Goal: Transaction & Acquisition: Subscribe to service/newsletter

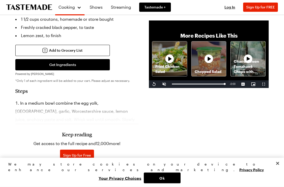
scroll to position [321, 0]
click at [82, 153] on span "Sign Up for Free" at bounding box center [77, 155] width 28 height 5
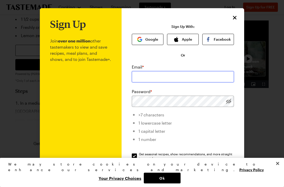
click at [167, 76] on input "email" at bounding box center [183, 76] width 102 height 11
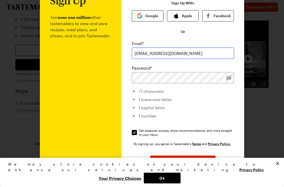
scroll to position [23, 0]
type input "[EMAIL_ADDRESS][DOMAIN_NAME]"
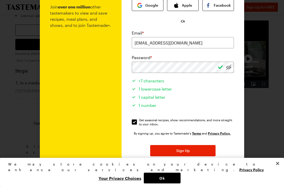
scroll to position [33, 0]
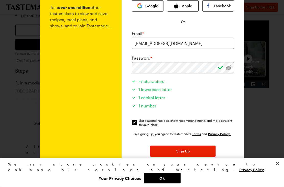
click at [193, 153] on button "Sign Up" at bounding box center [182, 150] width 65 height 11
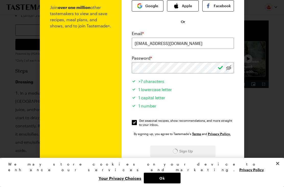
scroll to position [321, 0]
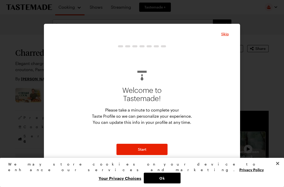
click at [145, 152] on span "Start" at bounding box center [142, 149] width 8 height 5
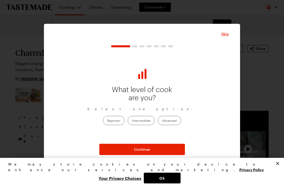
click at [146, 152] on span "Continue" at bounding box center [142, 149] width 16 height 5
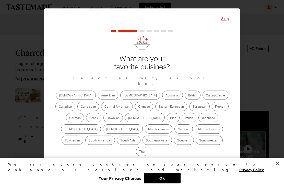
click at [231, 30] on div "Skip What are your favorite cuisines? Select as many as you like. [DEMOGRAPHIC_…" at bounding box center [142, 93] width 196 height 170
click at [227, 21] on span "Skip" at bounding box center [225, 18] width 8 height 5
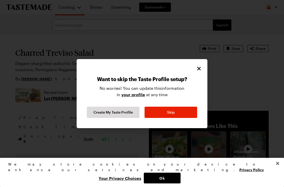
click at [178, 118] on button "Skip" at bounding box center [171, 112] width 53 height 11
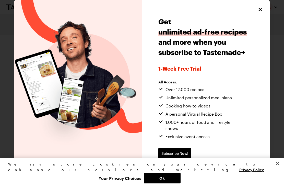
click at [257, 13] on button "Close" at bounding box center [260, 9] width 7 height 7
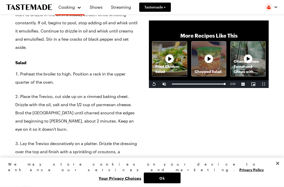
scroll to position [444, 0]
type textarea "x"
